Goal: Navigation & Orientation: Find specific page/section

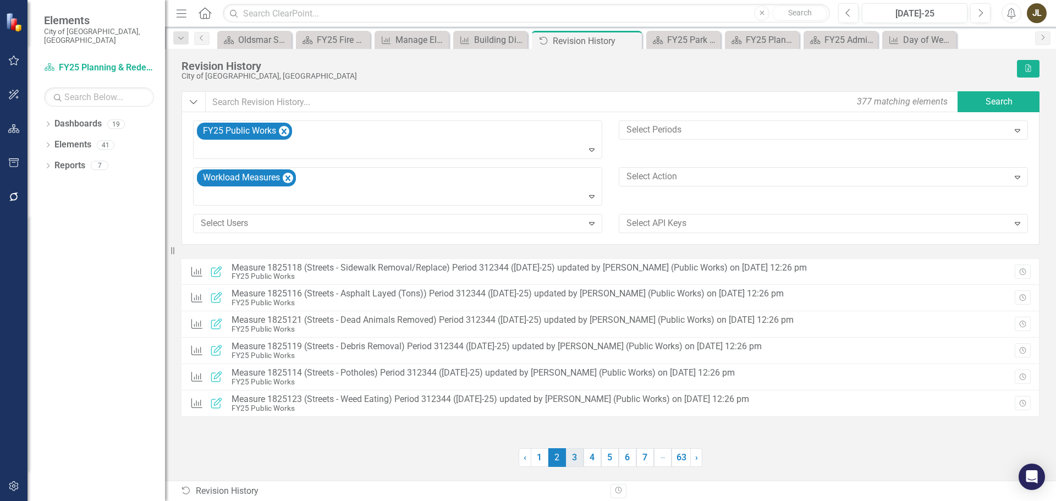
click at [578, 458] on link "3" at bounding box center [575, 457] width 18 height 19
click at [592, 457] on link "4" at bounding box center [593, 457] width 18 height 19
click at [608, 458] on link "5" at bounding box center [610, 457] width 18 height 19
click at [624, 459] on link "6" at bounding box center [628, 457] width 18 height 19
click at [598, 459] on link "5" at bounding box center [593, 457] width 18 height 19
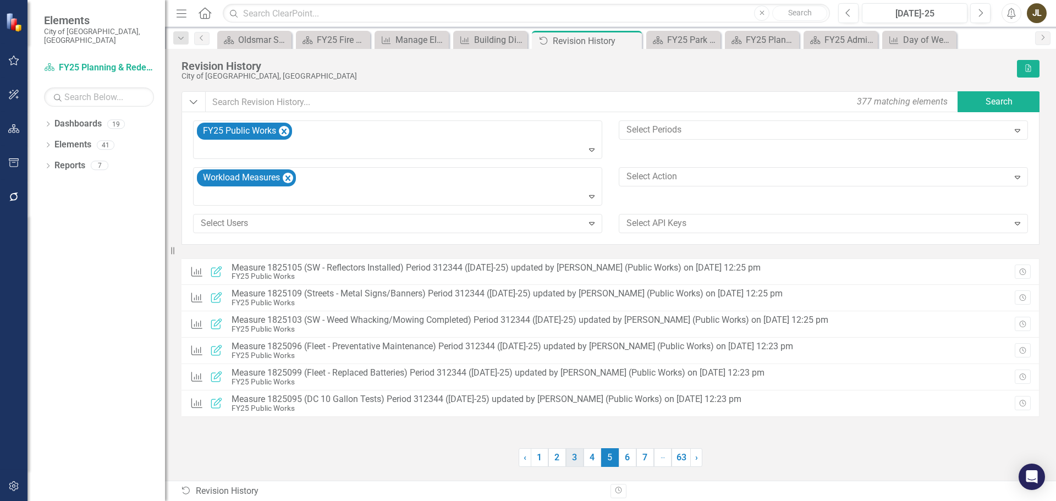
click at [566, 459] on link "3" at bounding box center [575, 457] width 18 height 19
click at [558, 459] on link "2" at bounding box center [557, 457] width 18 height 19
click at [542, 458] on link "1" at bounding box center [540, 457] width 18 height 19
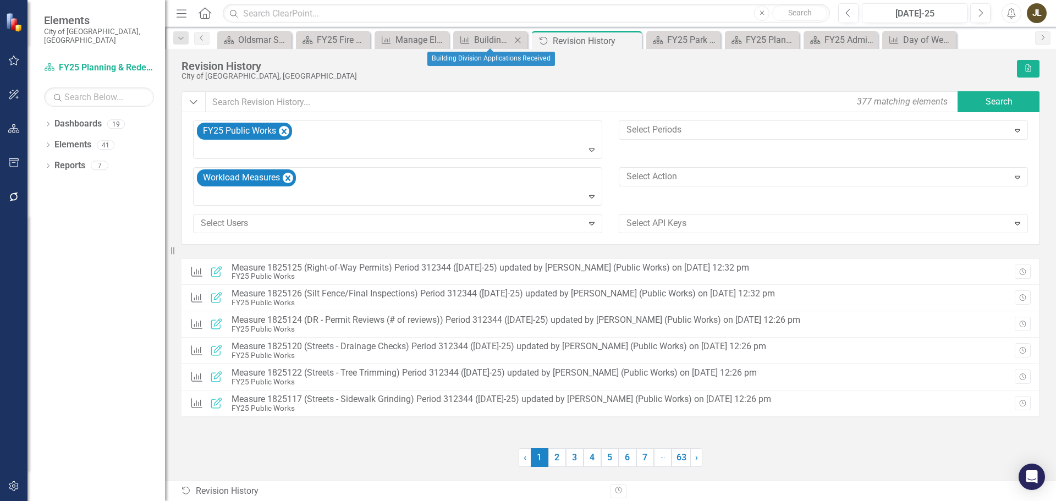
click at [518, 40] on icon at bounding box center [518, 40] width 6 height 6
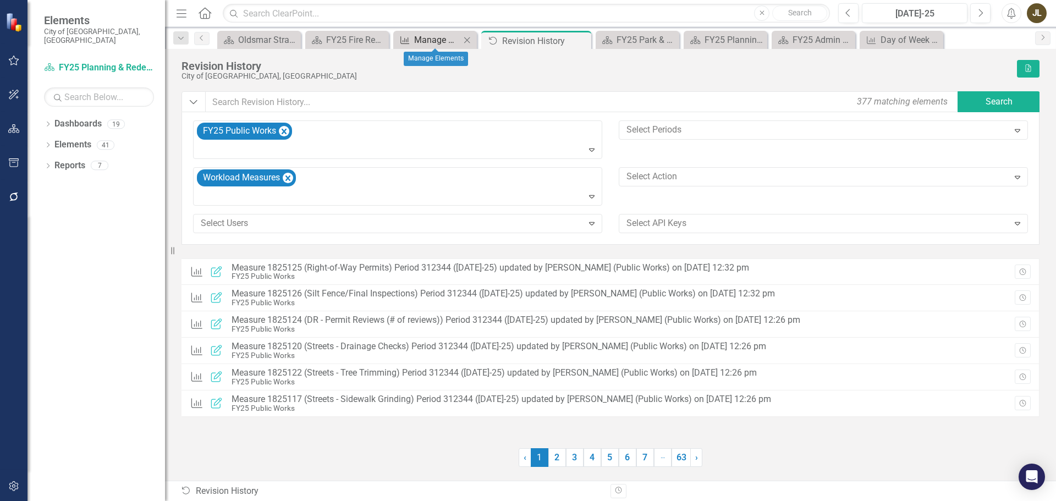
click at [447, 37] on div "Manage Elements" at bounding box center [437, 40] width 46 height 14
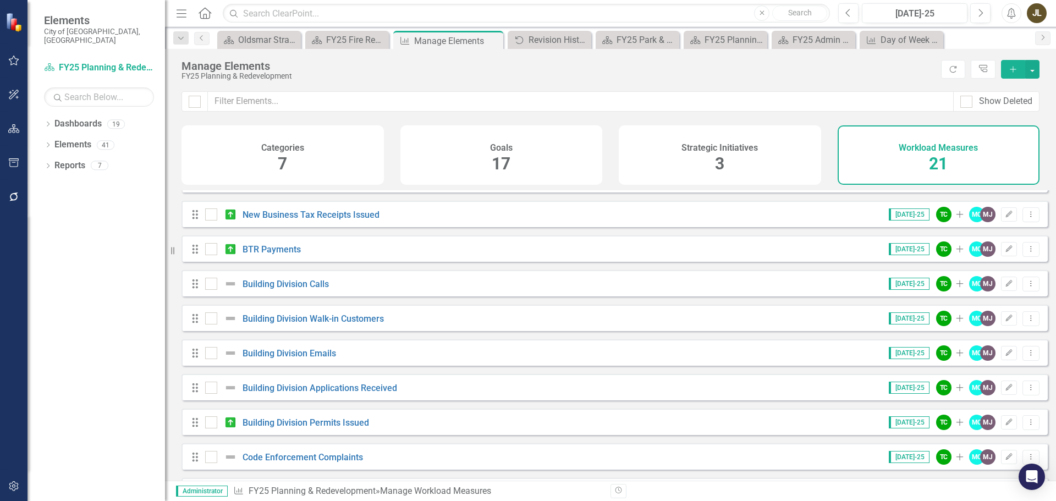
scroll to position [165, 0]
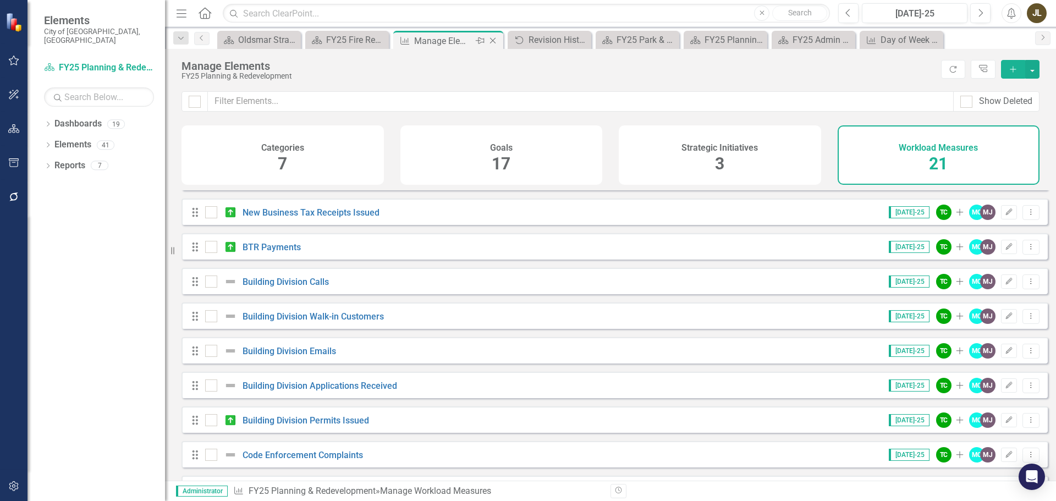
click at [493, 39] on icon "Close" at bounding box center [492, 40] width 11 height 9
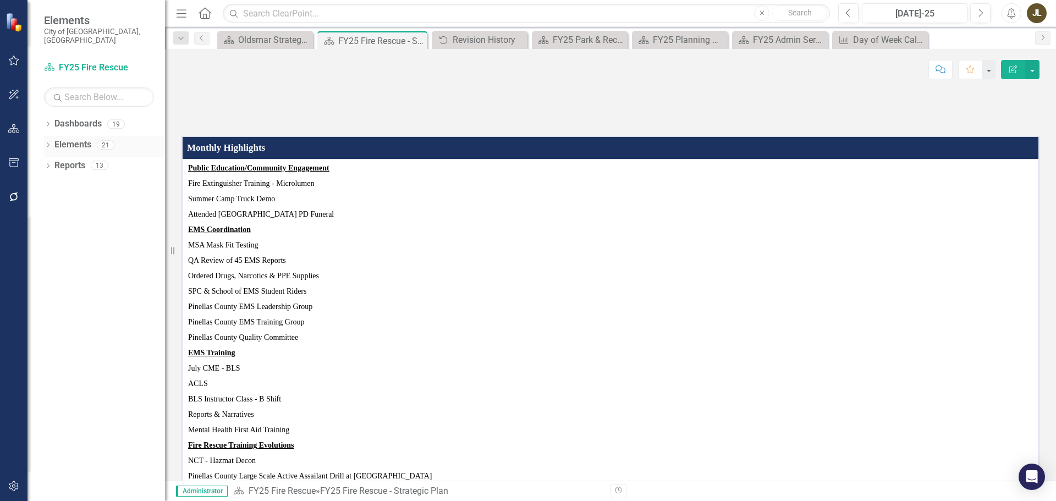
click at [47, 136] on div "Dropdown Elements 21" at bounding box center [104, 146] width 121 height 21
click at [46, 143] on icon "Dropdown" at bounding box center [48, 146] width 8 height 6
click at [50, 122] on icon "Dropdown" at bounding box center [48, 125] width 8 height 6
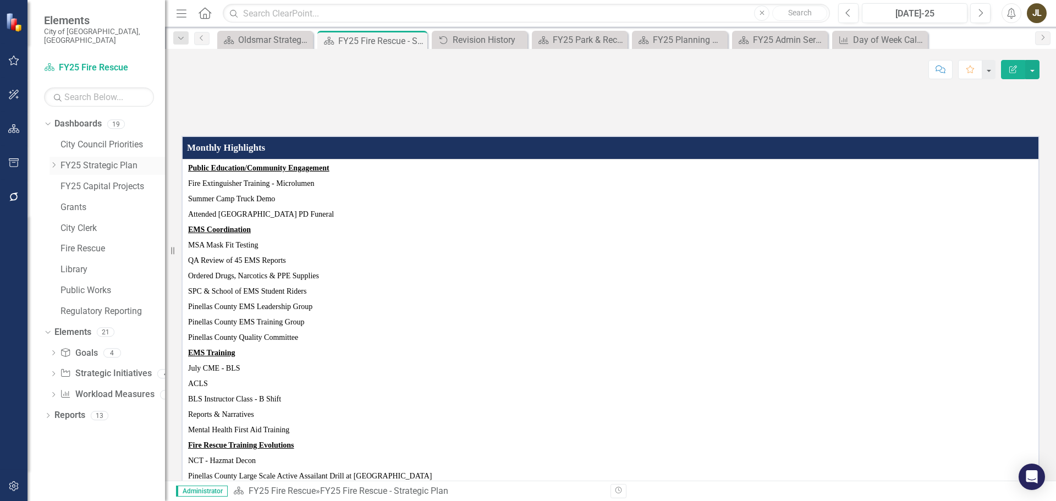
click at [59, 161] on div "Dropdown" at bounding box center [55, 165] width 11 height 9
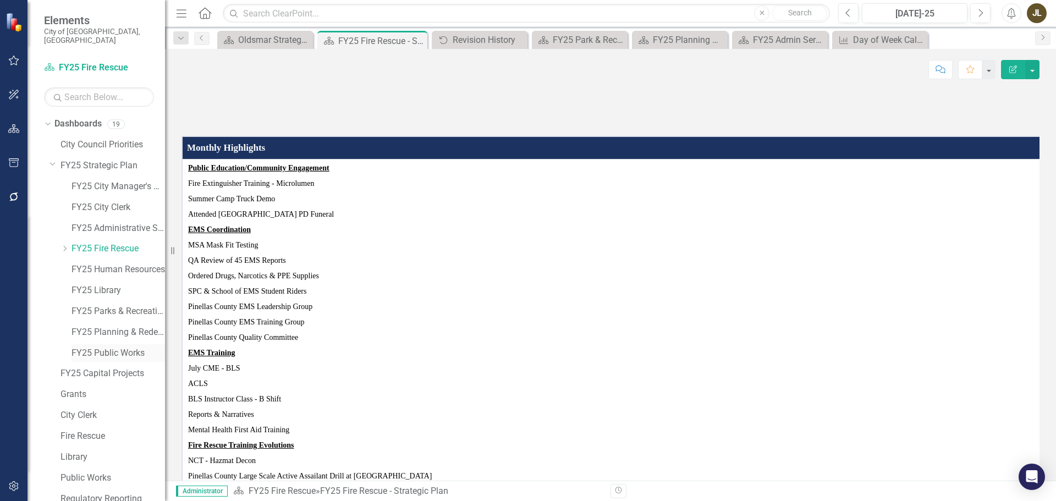
click at [116, 347] on link "FY25 Public Works" at bounding box center [119, 353] width 94 height 13
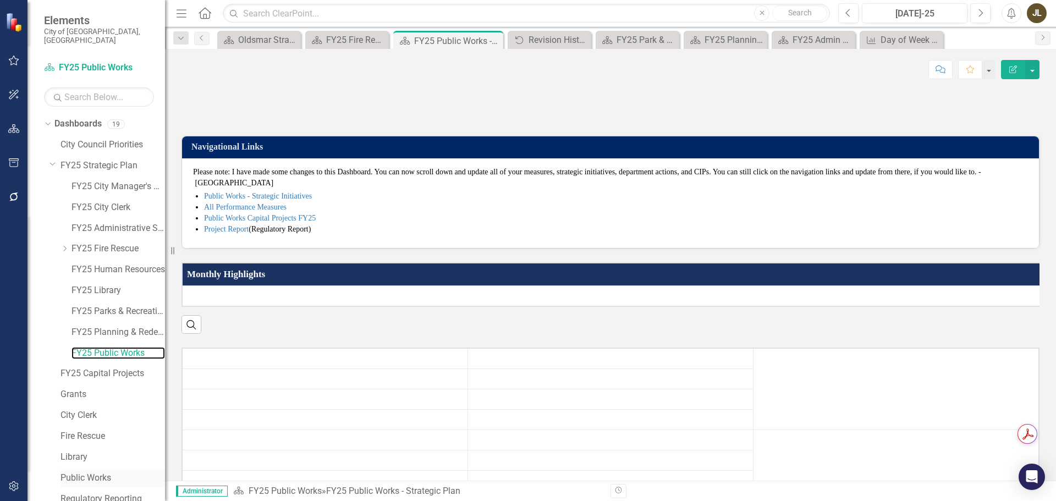
scroll to position [105, 0]
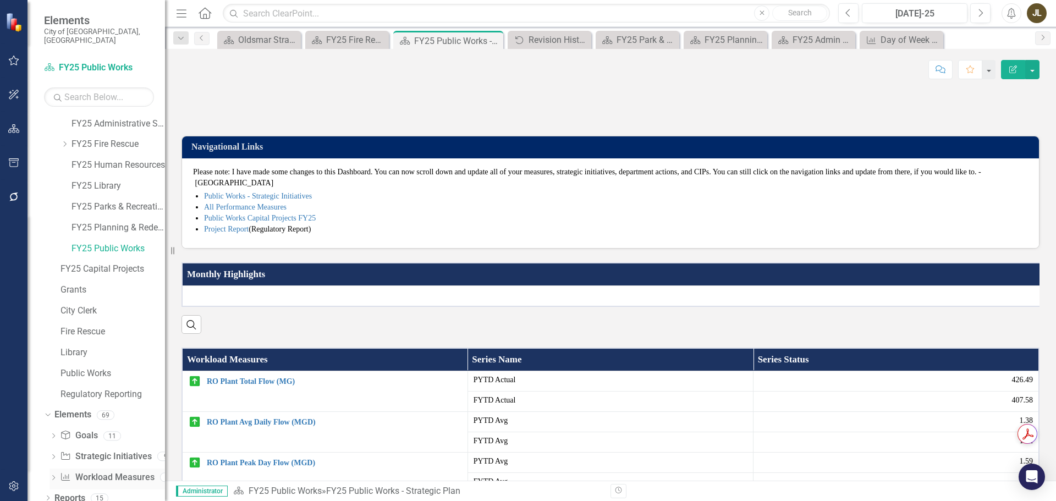
click at [68, 473] on icon "Workload Measures" at bounding box center [65, 477] width 11 height 9
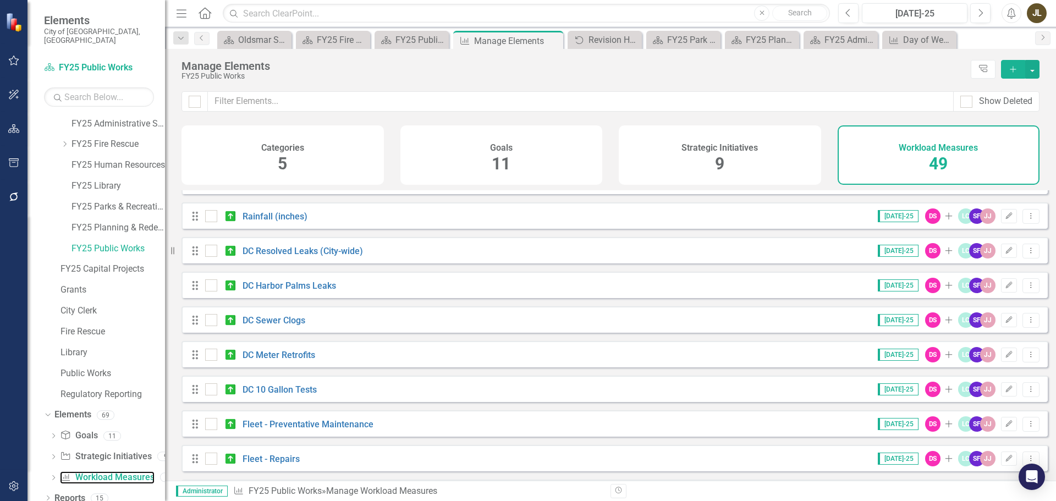
scroll to position [385, 0]
